Goal: Task Accomplishment & Management: Manage account settings

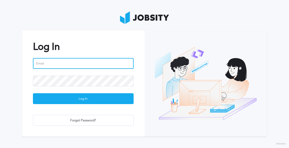
drag, startPoint x: 0, startPoint y: 0, endPoint x: 58, endPoint y: 64, distance: 86.4
click at [58, 64] on input "email" at bounding box center [83, 63] width 101 height 11
type input "[PERSON_NAME][EMAIL_ADDRESS][DOMAIN_NAME]"
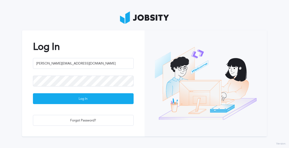
click at [79, 105] on div "Log In [PERSON_NAME][EMAIL_ADDRESS][DOMAIN_NAME] Log In Forgot Password?" at bounding box center [83, 83] width 122 height 106
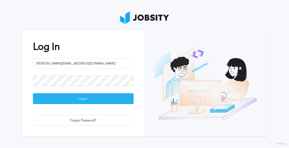
click at [79, 99] on div "Log In" at bounding box center [83, 99] width 100 height 11
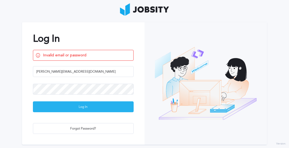
click at [75, 107] on div "Log In" at bounding box center [83, 107] width 100 height 11
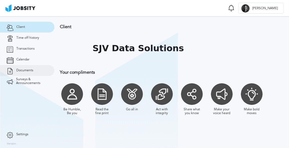
click at [24, 70] on span "Documents" at bounding box center [24, 71] width 17 height 4
